Goal: Transaction & Acquisition: Purchase product/service

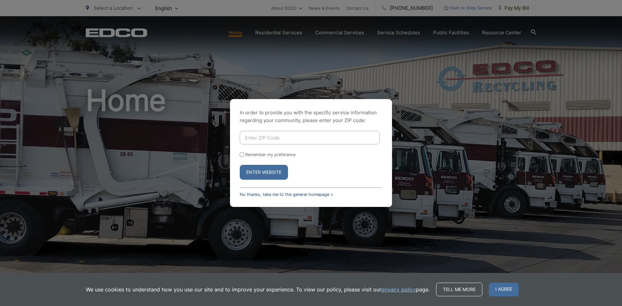
click at [266, 193] on link "No thanks, take me to the general homepage >" at bounding box center [286, 194] width 93 height 5
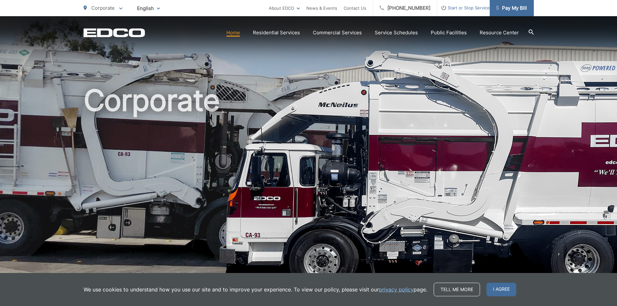
click at [510, 9] on span "Pay My Bill" at bounding box center [512, 8] width 31 height 8
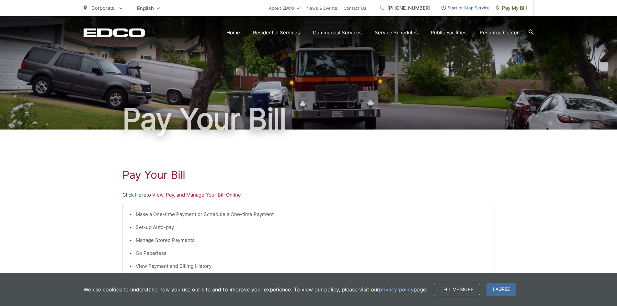
click at [136, 196] on link "Click Here" at bounding box center [135, 195] width 24 height 8
